Goal: Task Accomplishment & Management: Use online tool/utility

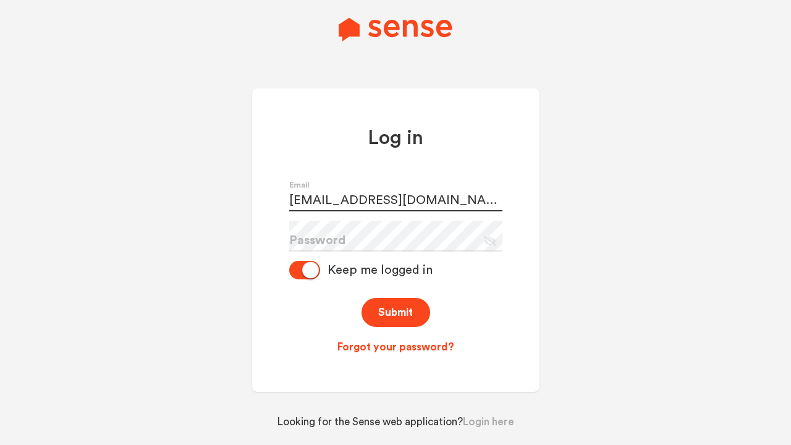
type input "[EMAIL_ADDRESS][DOMAIN_NAME]"
click at [395, 312] on button "Submit" at bounding box center [395, 312] width 69 height 29
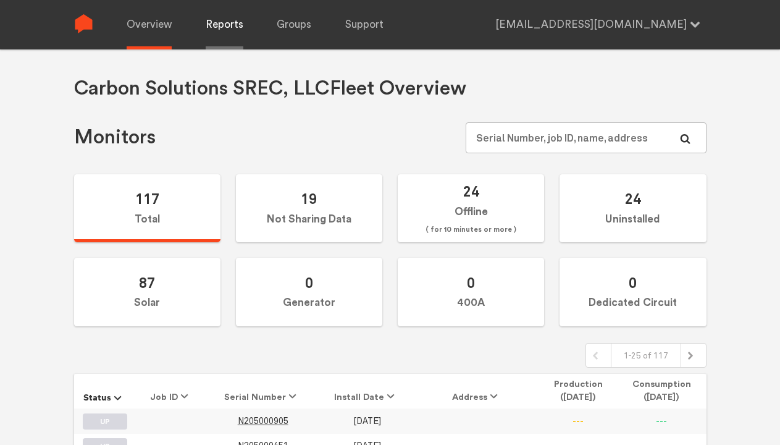
click at [224, 25] on link "Reports" at bounding box center [225, 24] width 38 height 49
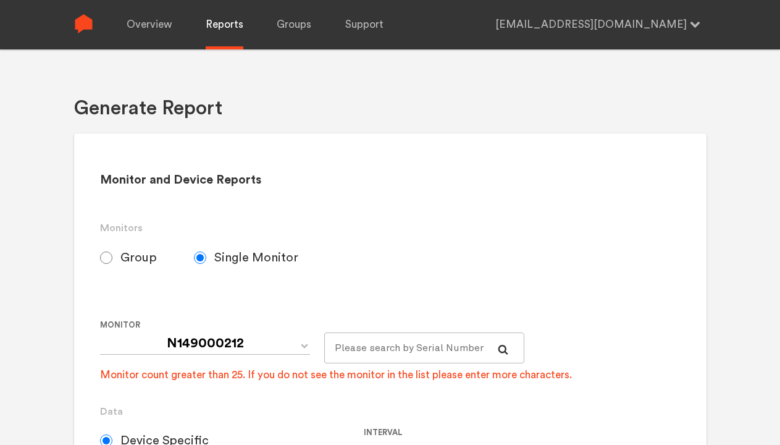
select select "Default_Carbon Solutions SREC, LLC"
click at [106, 257] on input "Group" at bounding box center [106, 257] width 12 height 12
radio input "true"
radio input "false"
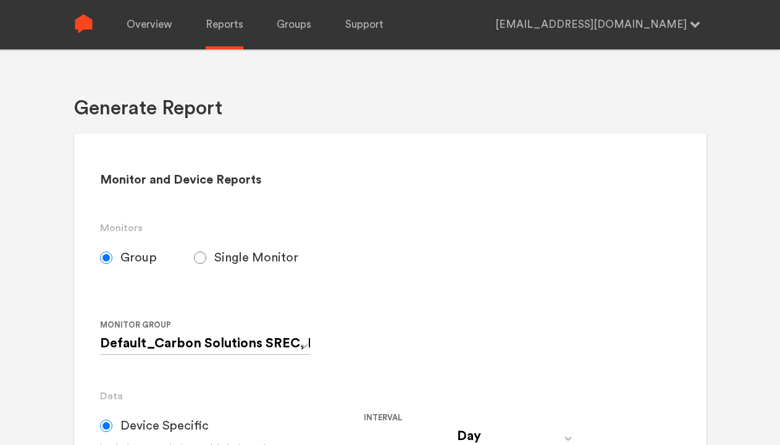
radio input "true"
radio input "false"
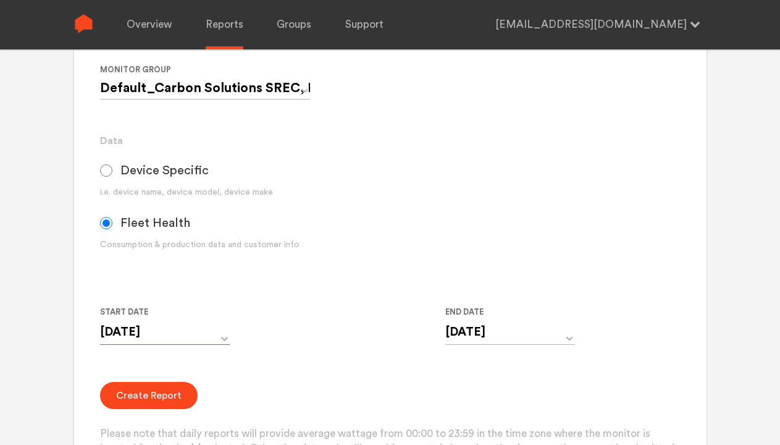
click at [165, 332] on input "[DATE]" at bounding box center [165, 331] width 130 height 25
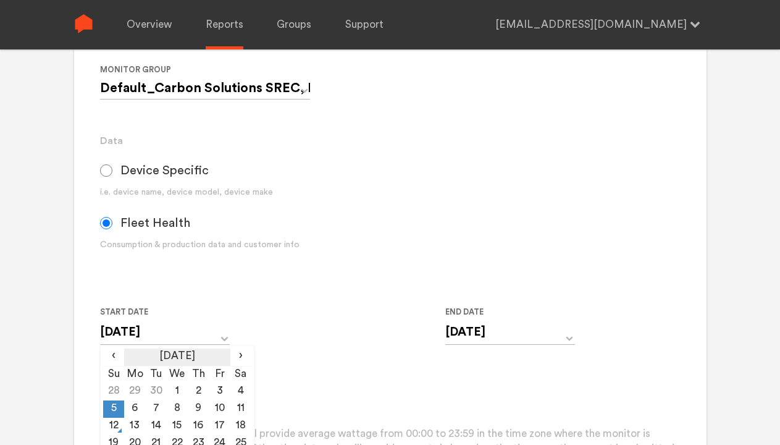
click at [177, 357] on th "[DATE]" at bounding box center [177, 356] width 106 height 17
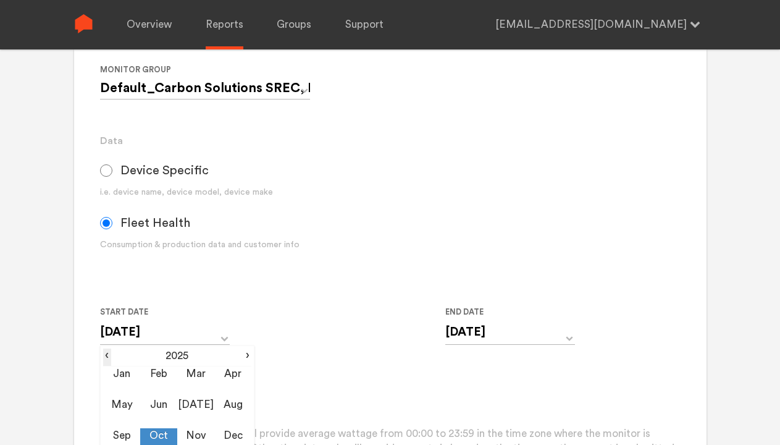
click at [107, 356] on span "‹" at bounding box center [107, 355] width 8 height 15
click at [122, 381] on td "Jan" at bounding box center [121, 381] width 37 height 31
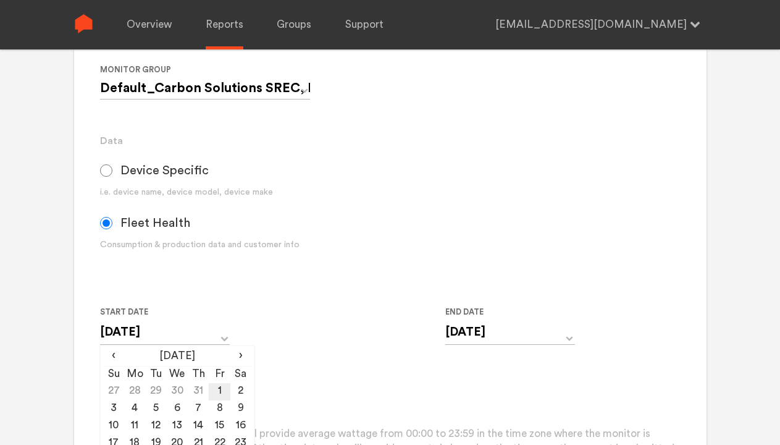
click at [219, 392] on td "1" at bounding box center [219, 391] width 21 height 17
type input "[DATE]"
click at [390, 426] on p "Please note that daily reports will provide average wattage from 00:00 to 23:59…" at bounding box center [390, 449] width 580 height 46
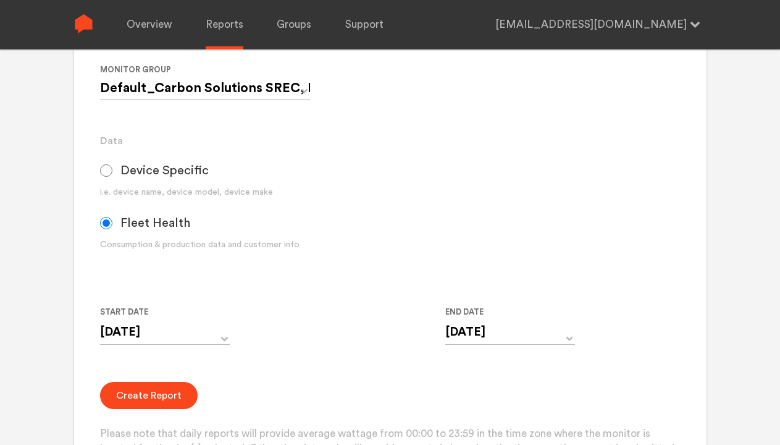
scroll to position [282, 0]
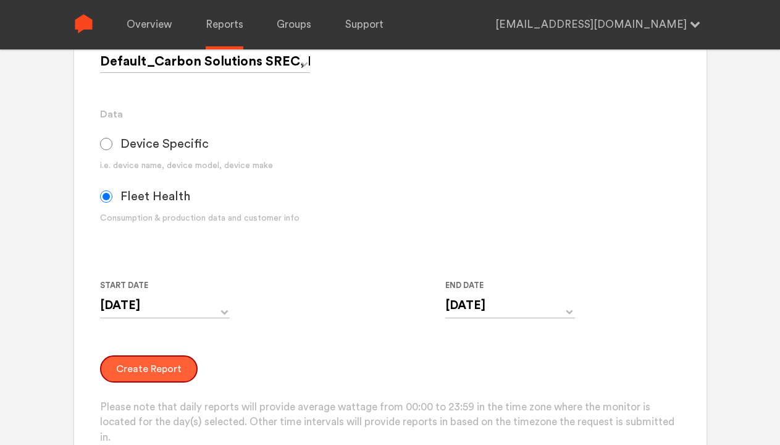
click at [147, 368] on button "Create Report" at bounding box center [149, 368] width 98 height 27
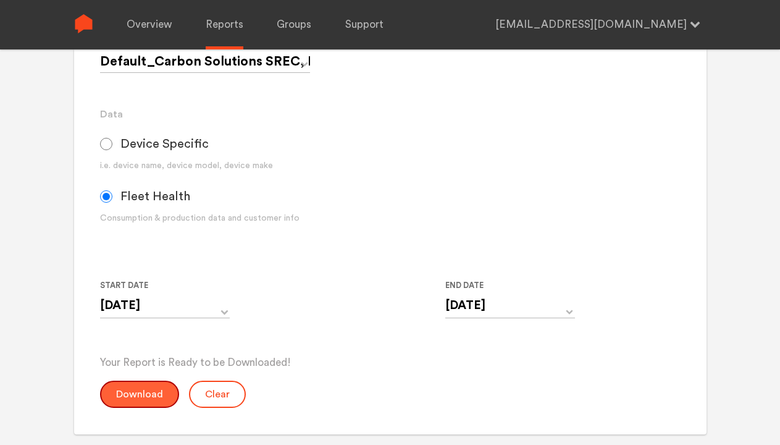
click at [138, 394] on button "Download" at bounding box center [139, 394] width 79 height 27
